Goal: Task Accomplishment & Management: Manage account settings

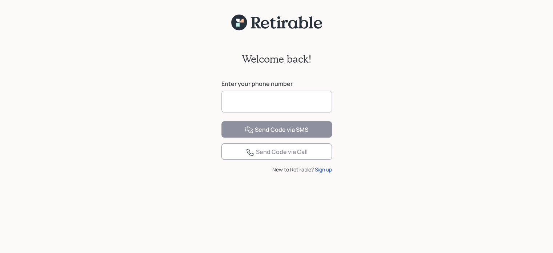
click at [262, 101] on input at bounding box center [276, 102] width 111 height 22
type input "**********"
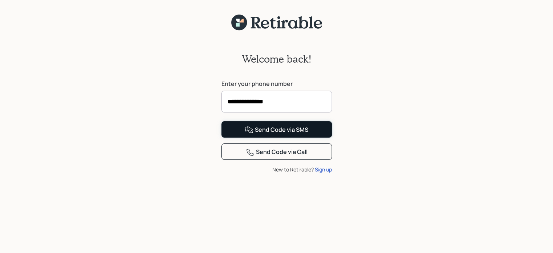
click at [266, 134] on div "Send Code via SMS" at bounding box center [277, 129] width 64 height 9
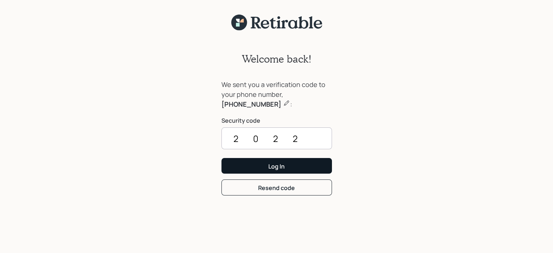
type input "2022"
click at [265, 165] on button "Log In" at bounding box center [276, 166] width 111 height 16
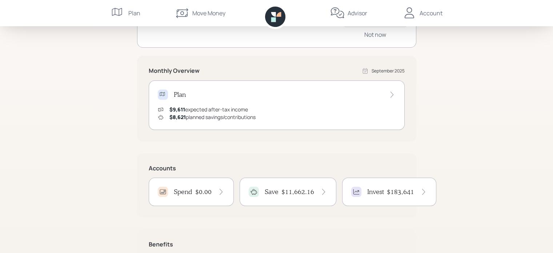
scroll to position [97, 0]
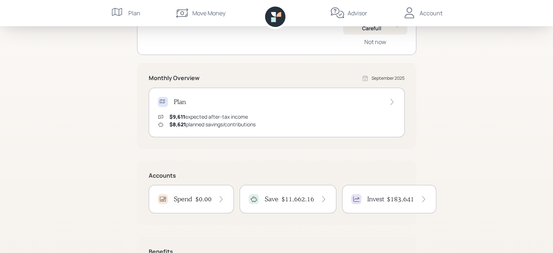
click at [124, 12] on icon at bounding box center [118, 13] width 15 height 15
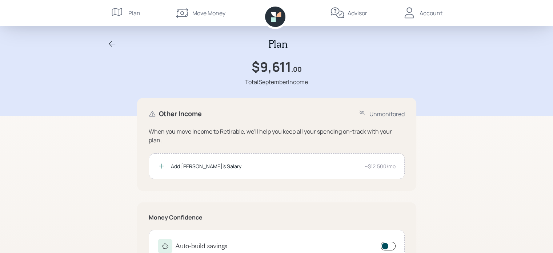
click at [428, 11] on div "Account" at bounding box center [430, 13] width 23 height 9
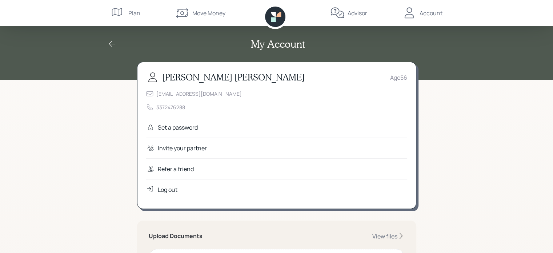
click at [128, 12] on div "Plan" at bounding box center [134, 13] width 12 height 9
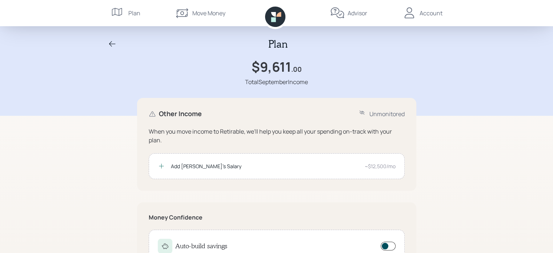
click at [361, 112] on icon at bounding box center [361, 112] width 5 height 4
click at [427, 13] on div "Account" at bounding box center [430, 13] width 23 height 9
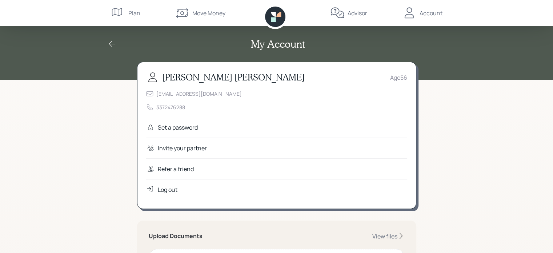
click at [129, 12] on div "Plan" at bounding box center [134, 13] width 12 height 9
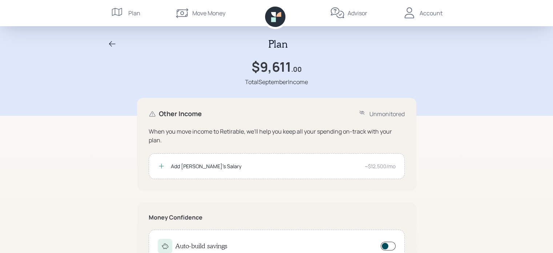
click at [112, 43] on icon at bounding box center [112, 44] width 9 height 9
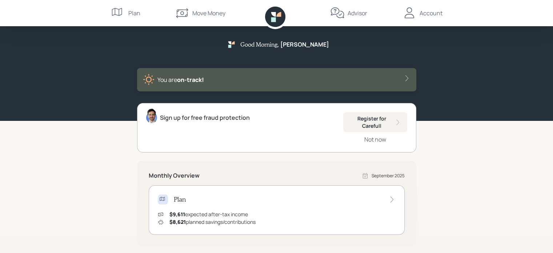
click at [216, 14] on div "Move Money" at bounding box center [208, 13] width 33 height 9
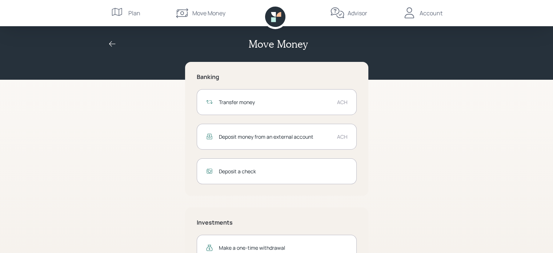
click at [286, 135] on div "Deposit money from an external account" at bounding box center [275, 137] width 112 height 8
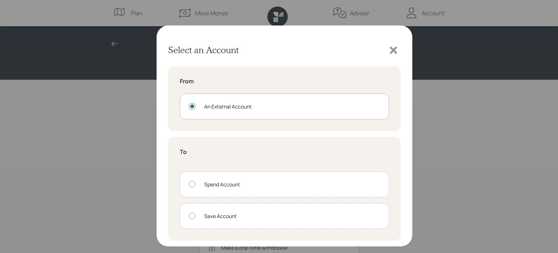
click at [193, 215] on div at bounding box center [192, 215] width 7 height 7
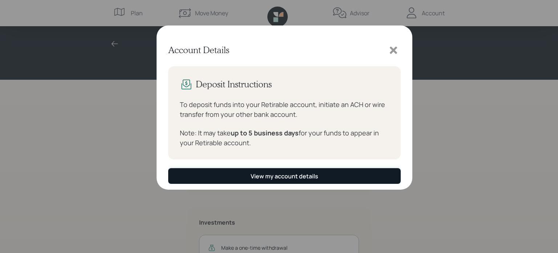
click at [292, 174] on div "View my account details" at bounding box center [285, 176] width 68 height 8
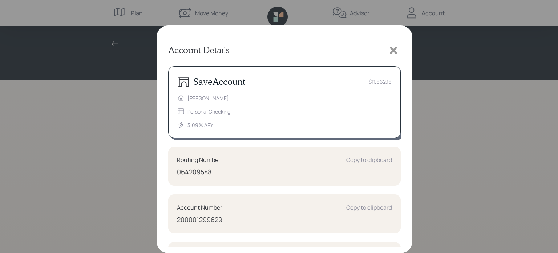
click at [277, 196] on div "Account Number Copy to clipboard 200001299629" at bounding box center [284, 213] width 233 height 39
click at [393, 52] on icon at bounding box center [393, 50] width 7 height 7
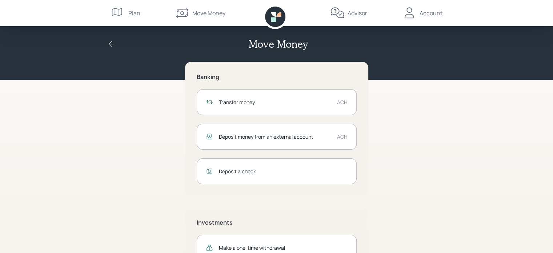
click at [356, 13] on div "Advisor" at bounding box center [358, 13] width 20 height 9
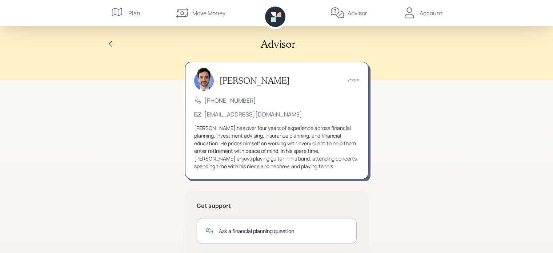
click at [474, 135] on div "Advisor Jonah Coleman CFP® (833) 222-1807 advisor@retirable.com Jonah has over …" at bounding box center [276, 185] width 553 height 370
click at [422, 9] on div "Account" at bounding box center [430, 13] width 23 height 9
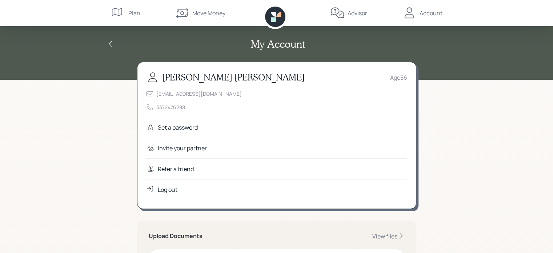
click at [206, 11] on div "Move Money" at bounding box center [208, 13] width 33 height 9
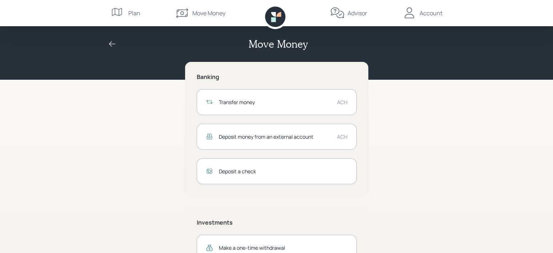
scroll to position [30, 0]
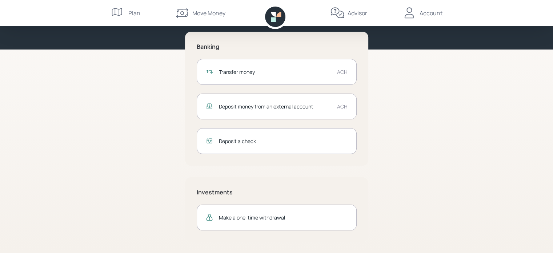
click at [291, 105] on div "Deposit money from an external account" at bounding box center [275, 107] width 112 height 8
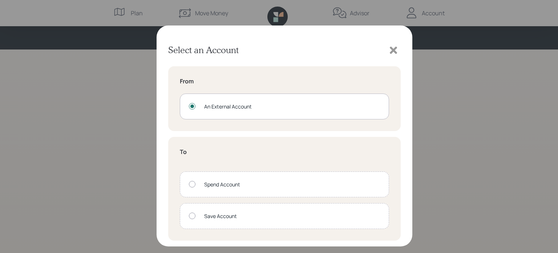
click at [393, 52] on icon at bounding box center [393, 50] width 7 height 7
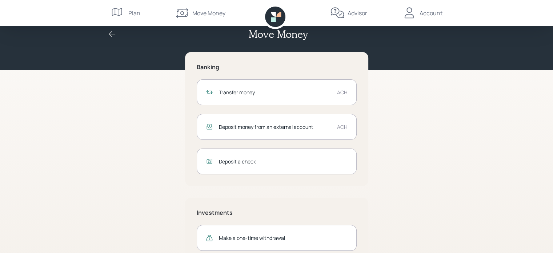
scroll to position [0, 0]
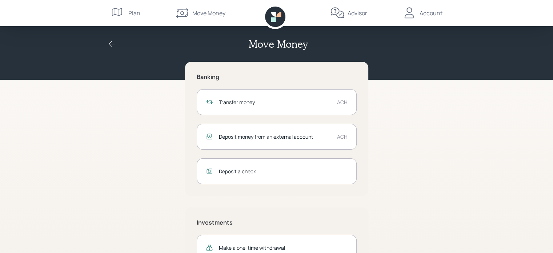
click at [433, 13] on div "Account" at bounding box center [430, 13] width 23 height 9
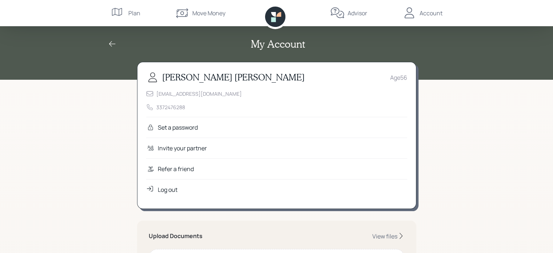
click at [433, 13] on div "Account" at bounding box center [430, 13] width 23 height 9
click at [134, 11] on div "Plan" at bounding box center [134, 13] width 12 height 9
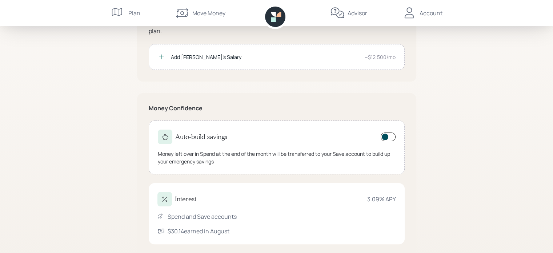
scroll to position [123, 0]
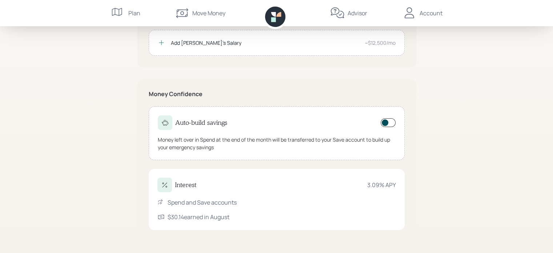
click at [202, 202] on div "Spend and Save accounts" at bounding box center [202, 202] width 69 height 9
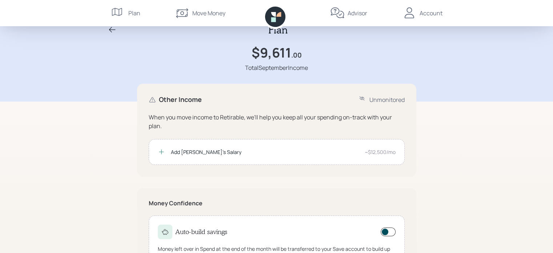
scroll to position [0, 0]
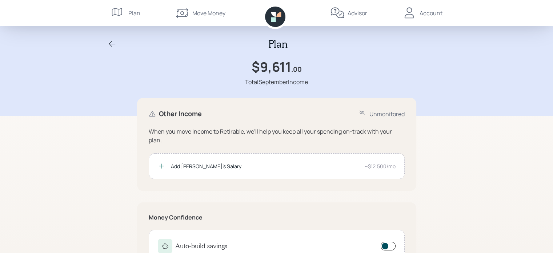
click at [276, 69] on h1 "$9,611" at bounding box center [272, 67] width 40 height 16
click at [136, 14] on div "Plan" at bounding box center [134, 13] width 12 height 9
click at [111, 42] on icon at bounding box center [112, 43] width 7 height 5
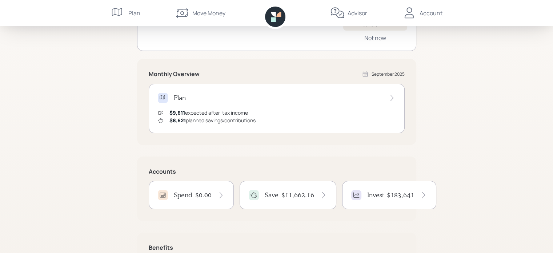
scroll to position [97, 0]
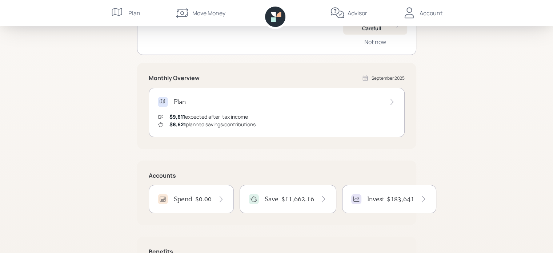
click at [390, 100] on icon at bounding box center [391, 101] width 7 height 7
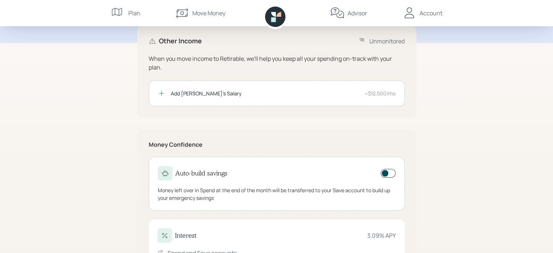
scroll to position [109, 0]
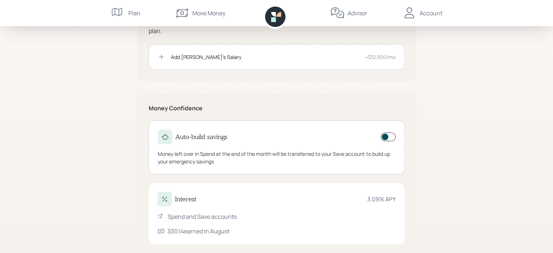
click at [391, 136] on span at bounding box center [388, 136] width 15 height 9
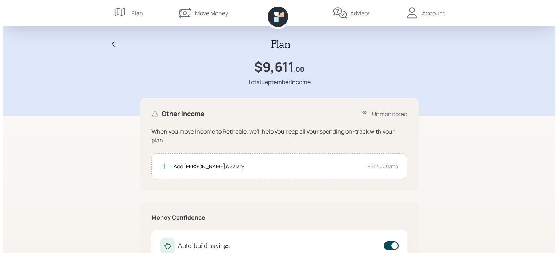
scroll to position [0, 0]
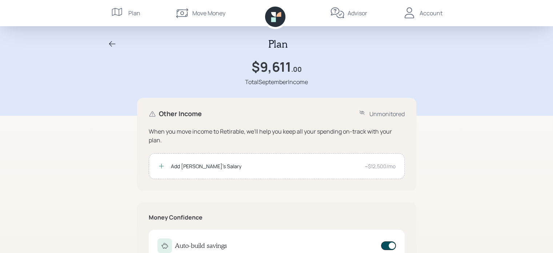
click at [435, 13] on div "Account" at bounding box center [430, 13] width 23 height 9
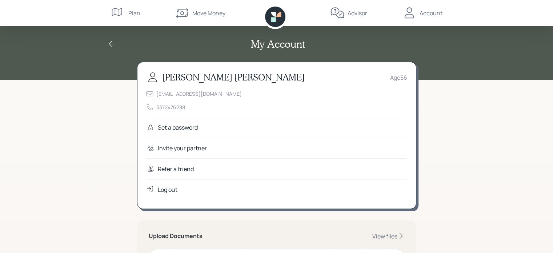
click at [192, 148] on div "Invite your partner" at bounding box center [182, 148] width 49 height 9
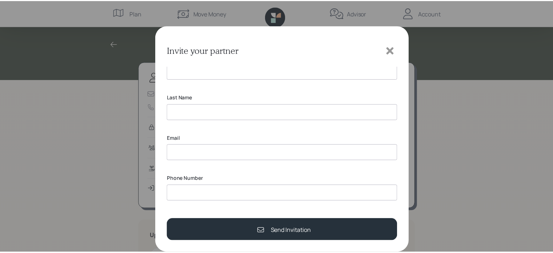
scroll to position [18, 0]
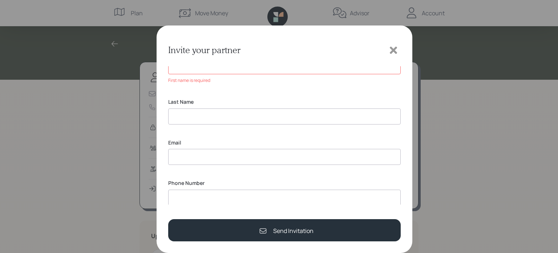
click at [392, 48] on icon at bounding box center [393, 50] width 7 height 7
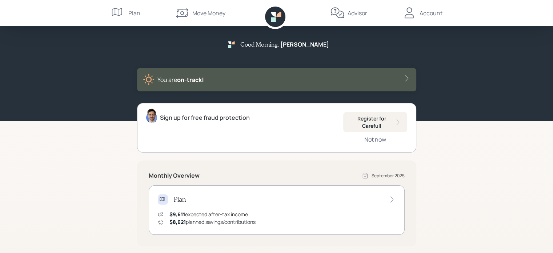
click at [346, 11] on div "Advisor" at bounding box center [348, 13] width 37 height 26
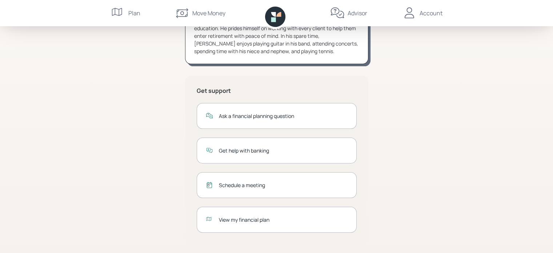
scroll to position [116, 0]
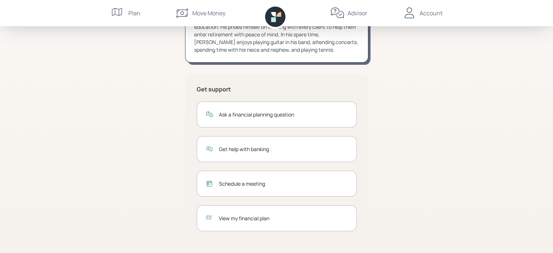
click at [231, 217] on div "View my financial plan" at bounding box center [283, 218] width 129 height 8
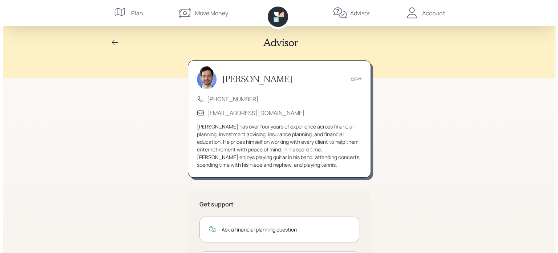
scroll to position [0, 0]
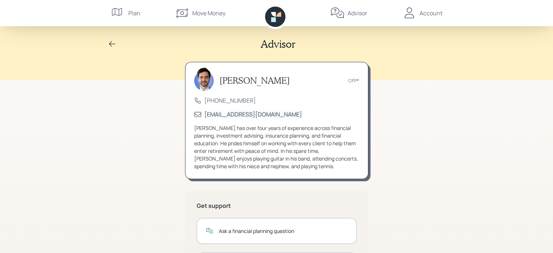
click at [210, 115] on div "advisor@retirable.com" at bounding box center [253, 114] width 98 height 8
click at [222, 113] on div "advisor@retirable.com" at bounding box center [253, 114] width 98 height 8
click at [188, 13] on icon at bounding box center [182, 13] width 15 height 15
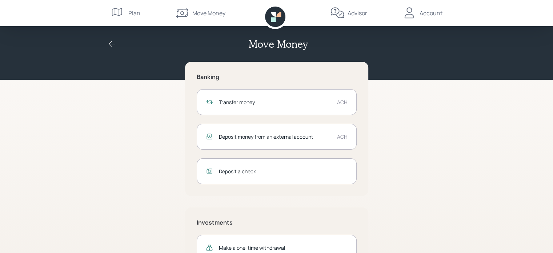
click at [274, 138] on div "Deposit money from an external account" at bounding box center [275, 137] width 112 height 8
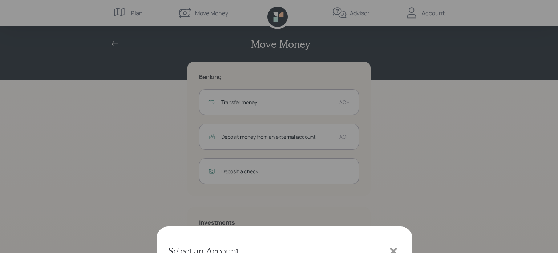
click at [189, 216] on div at bounding box center [192, 215] width 7 height 7
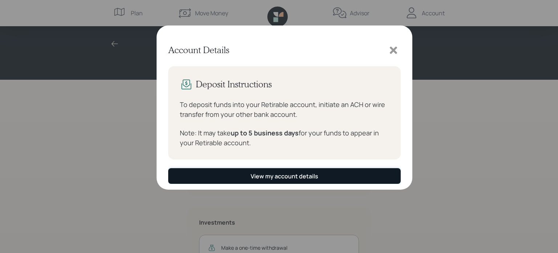
click at [317, 178] on div "View my account details" at bounding box center [285, 176] width 68 height 8
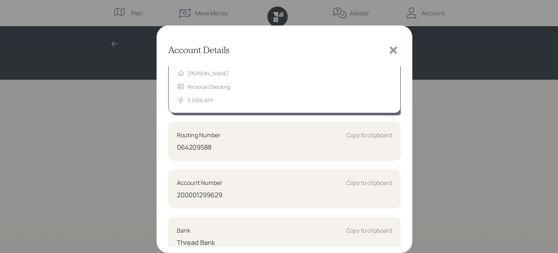
scroll to position [36, 0]
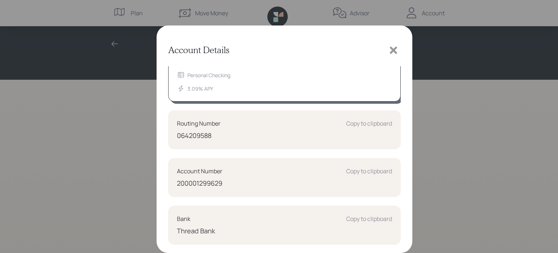
click at [393, 48] on icon at bounding box center [393, 50] width 7 height 7
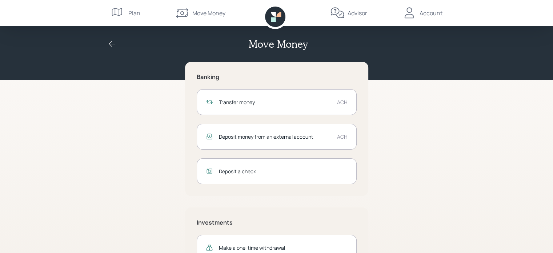
click at [253, 132] on div "Deposit money from an external account ACH" at bounding box center [277, 137] width 160 height 26
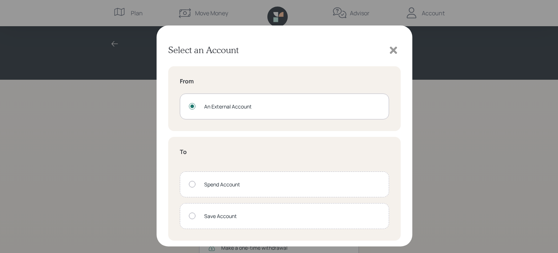
click at [192, 182] on div at bounding box center [192, 184] width 7 height 7
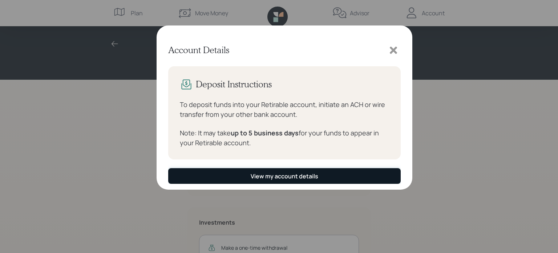
click at [257, 176] on div "View my account details" at bounding box center [285, 176] width 68 height 8
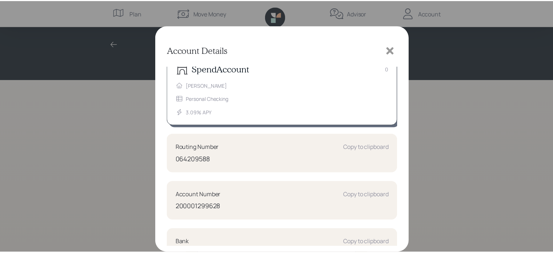
scroll to position [8, 0]
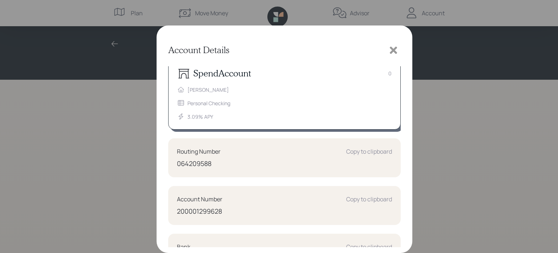
click at [392, 47] on icon at bounding box center [393, 50] width 7 height 7
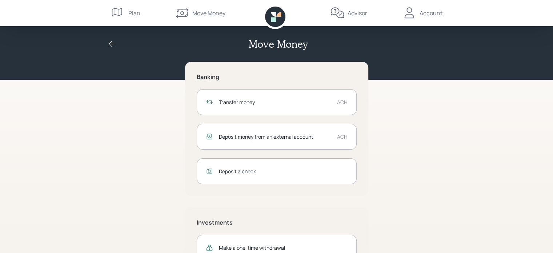
click at [365, 13] on div "Advisor" at bounding box center [358, 13] width 20 height 9
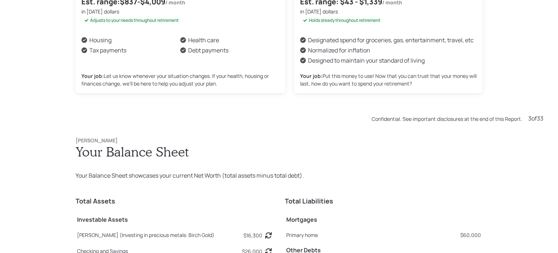
scroll to position [758, 0]
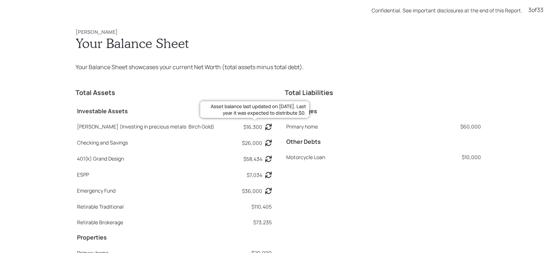
click at [265, 125] on icon at bounding box center [268, 126] width 7 height 7
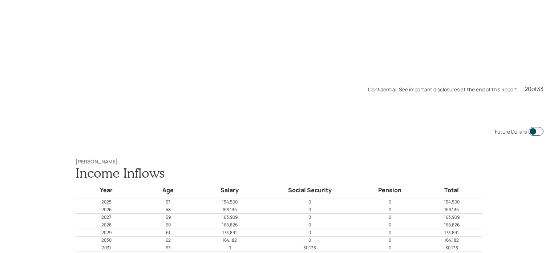
scroll to position [4801, 0]
